Goal: Download file/media

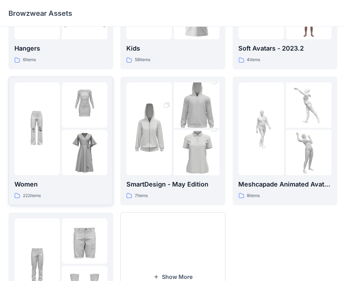
scroll to position [105, 0]
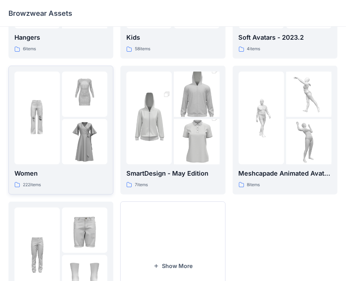
click at [45, 123] on img at bounding box center [36, 117] width 45 height 45
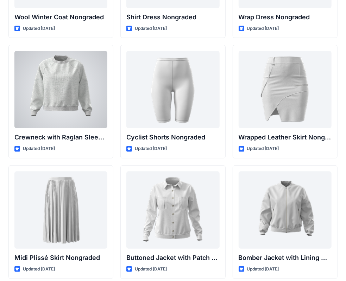
scroll to position [6348, 0]
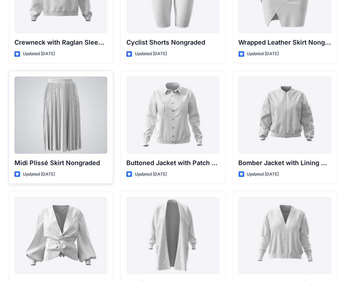
click at [67, 122] on div at bounding box center [60, 115] width 93 height 77
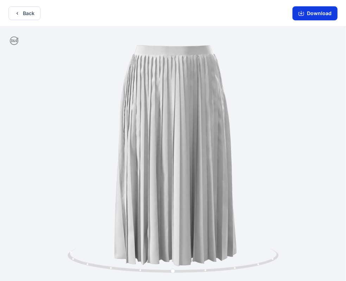
click at [304, 15] on icon "button" at bounding box center [301, 14] width 6 height 6
click at [309, 13] on button "Download" at bounding box center [314, 13] width 45 height 14
